Goal: Task Accomplishment & Management: Use online tool/utility

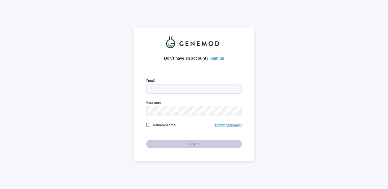
type input "[EMAIL_ADDRESS][DOMAIN_NAME]"
click at [196, 127] on div "Remember me" at bounding box center [180, 125] width 69 height 11
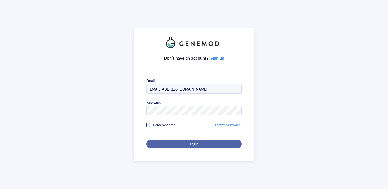
click at [208, 143] on div "Login" at bounding box center [194, 144] width 78 height 5
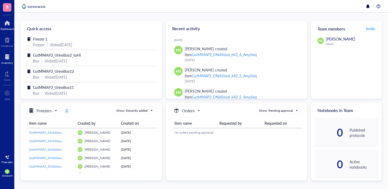
click at [4, 58] on div at bounding box center [7, 57] width 12 height 8
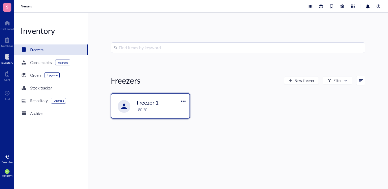
click at [152, 95] on div "Freezer 1 -80 °C" at bounding box center [150, 106] width 78 height 24
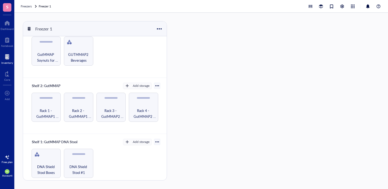
scroll to position [132, 0]
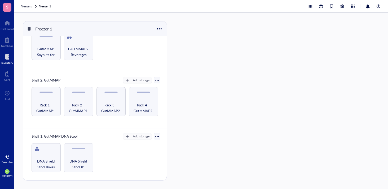
click at [157, 81] on div at bounding box center [157, 80] width 6 height 6
click at [138, 99] on div "Export" at bounding box center [133, 97] width 10 height 5
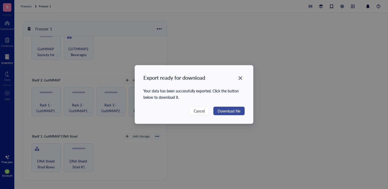
click at [238, 111] on span "Download file" at bounding box center [229, 111] width 23 height 6
